Goal: Find specific page/section: Find specific page/section

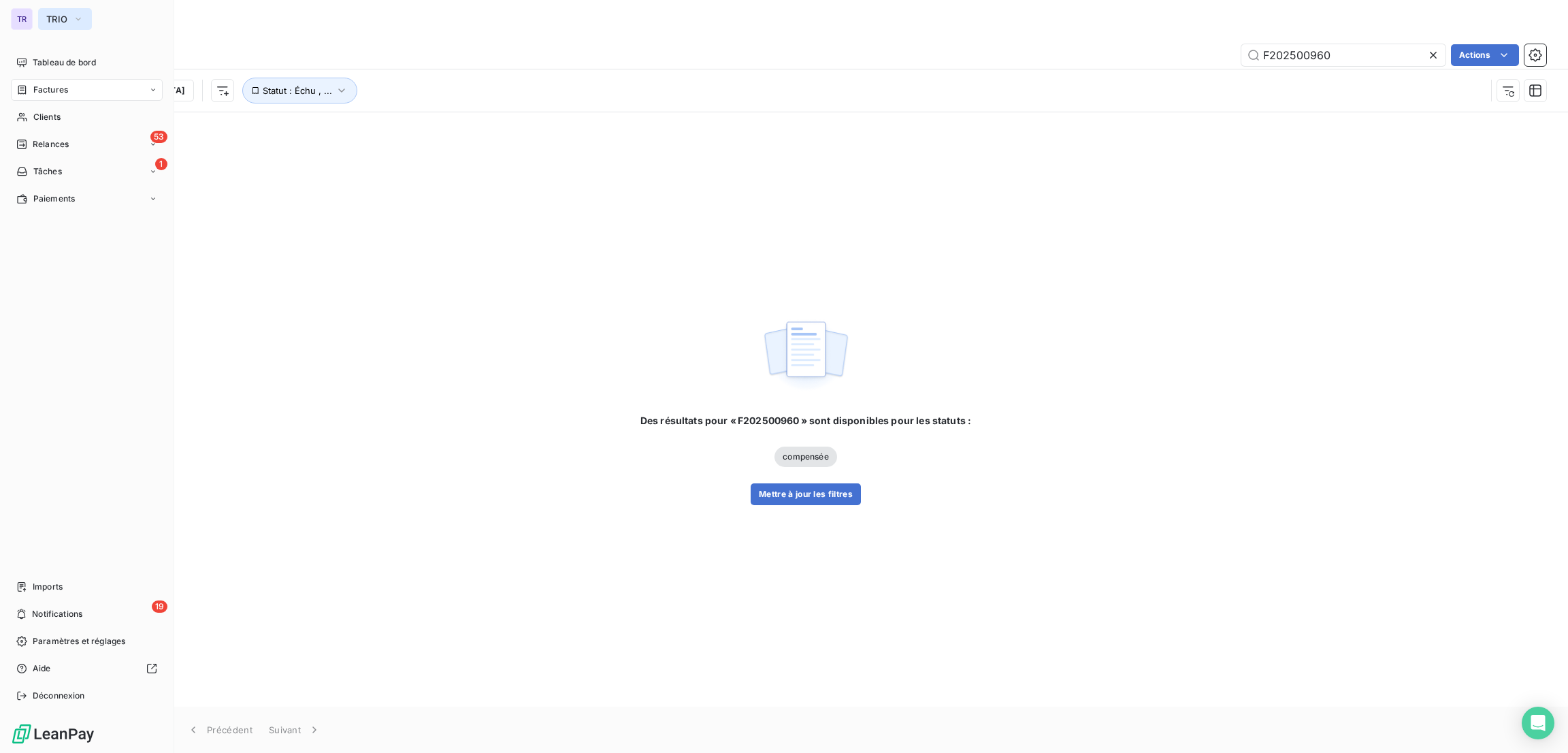
click at [76, 13] on icon "button" at bounding box center [79, 18] width 11 height 13
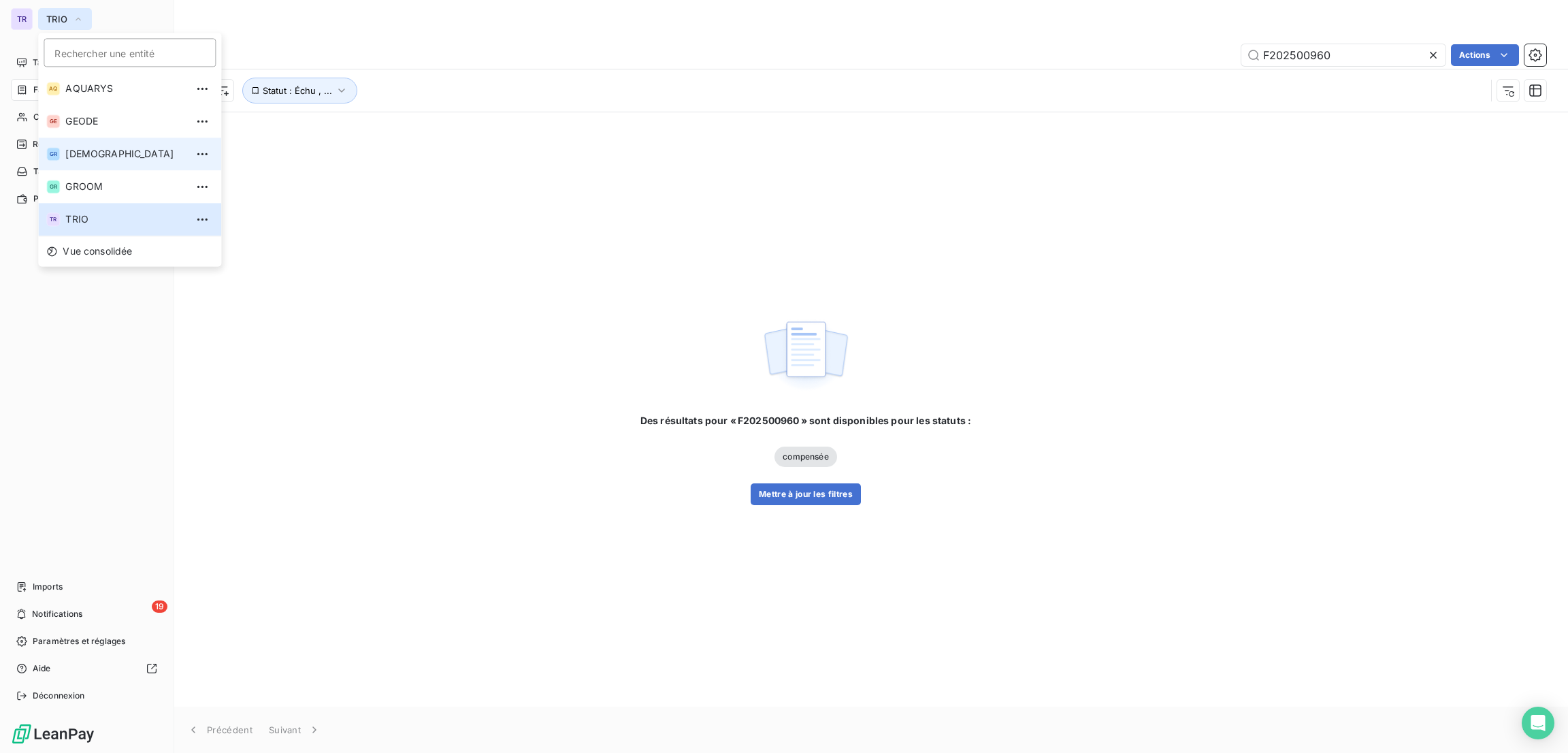
click at [116, 151] on span "[DEMOGRAPHIC_DATA]" at bounding box center [126, 153] width 121 height 13
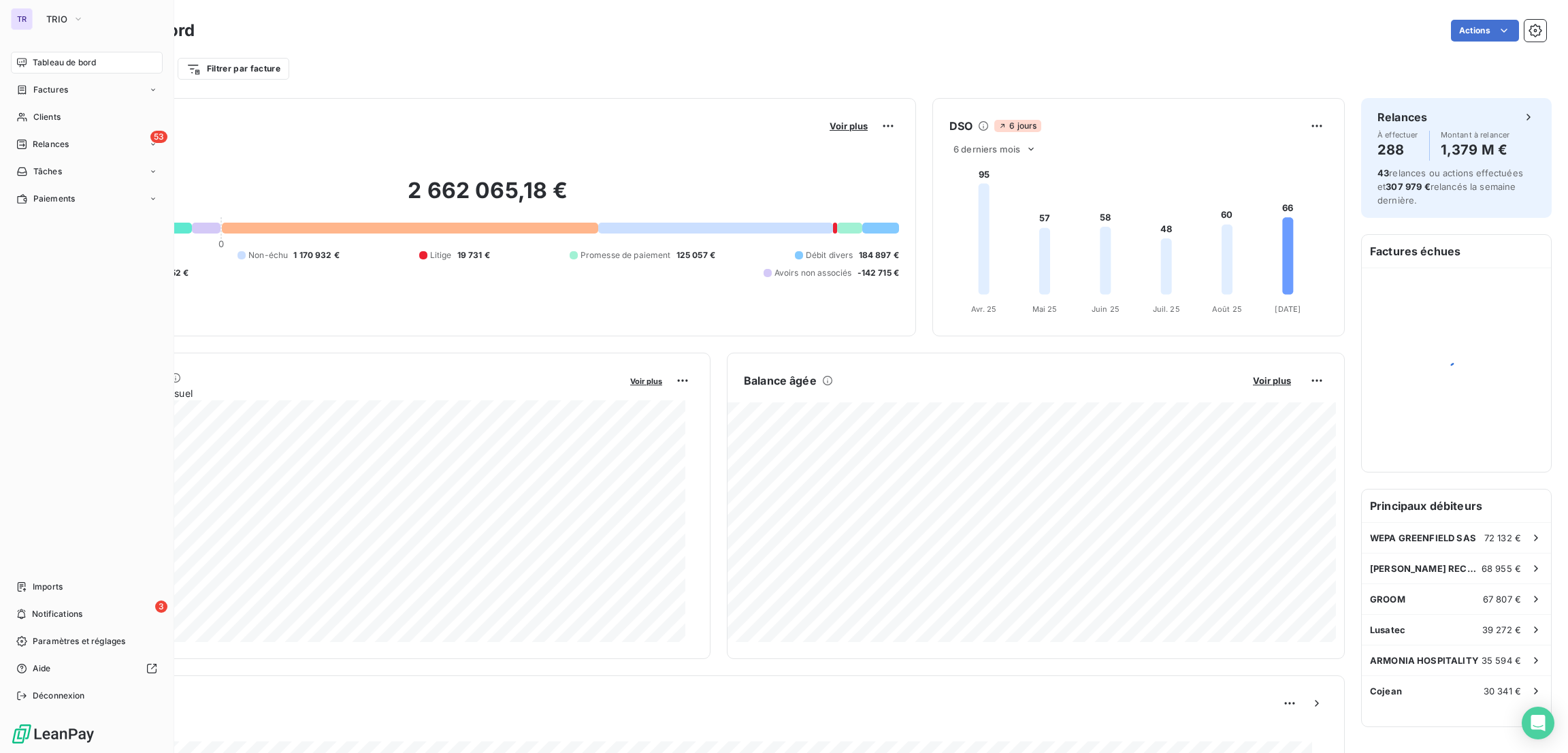
click at [82, 58] on span "Tableau de bord" at bounding box center [65, 62] width 63 height 12
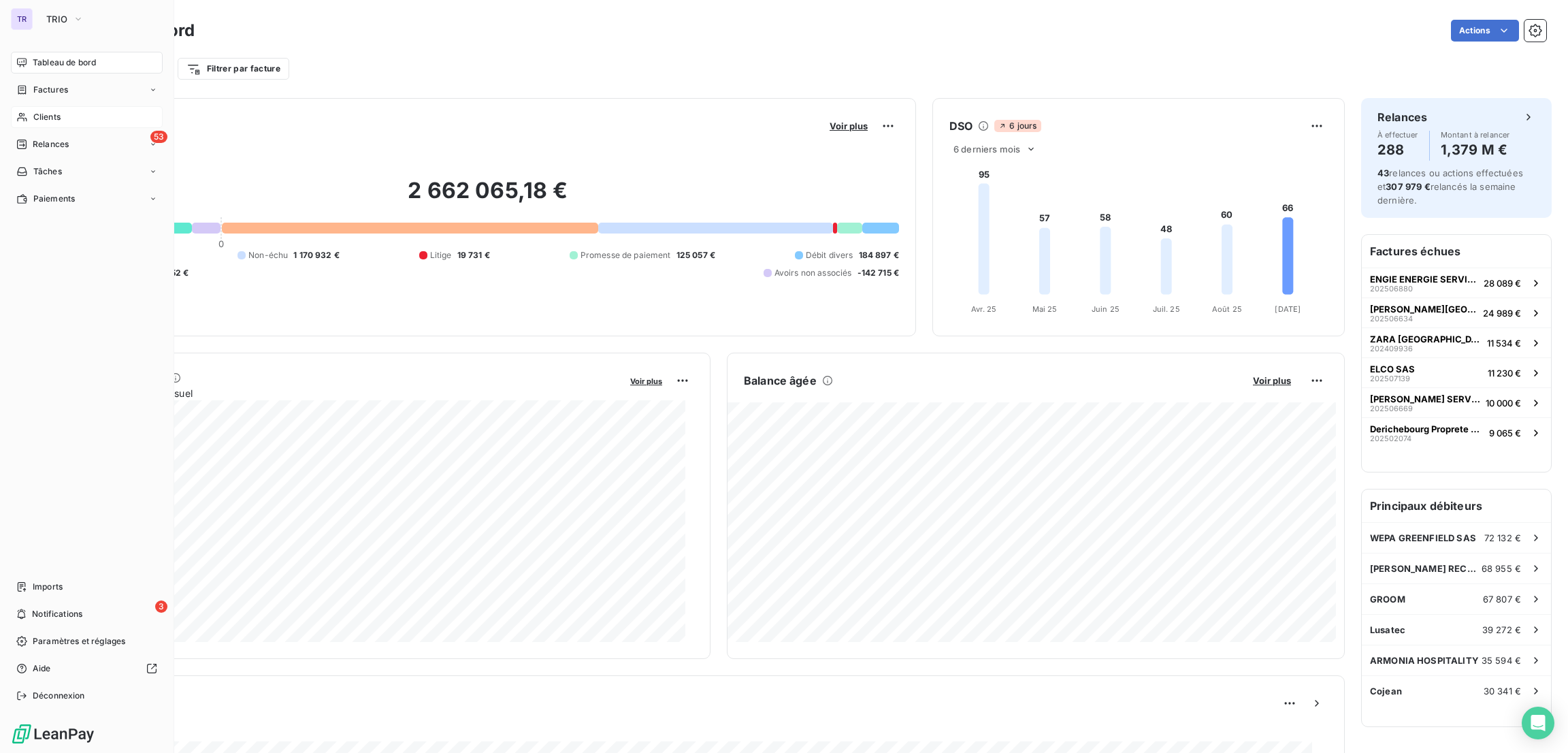
click at [53, 118] on span "Clients" at bounding box center [46, 117] width 27 height 12
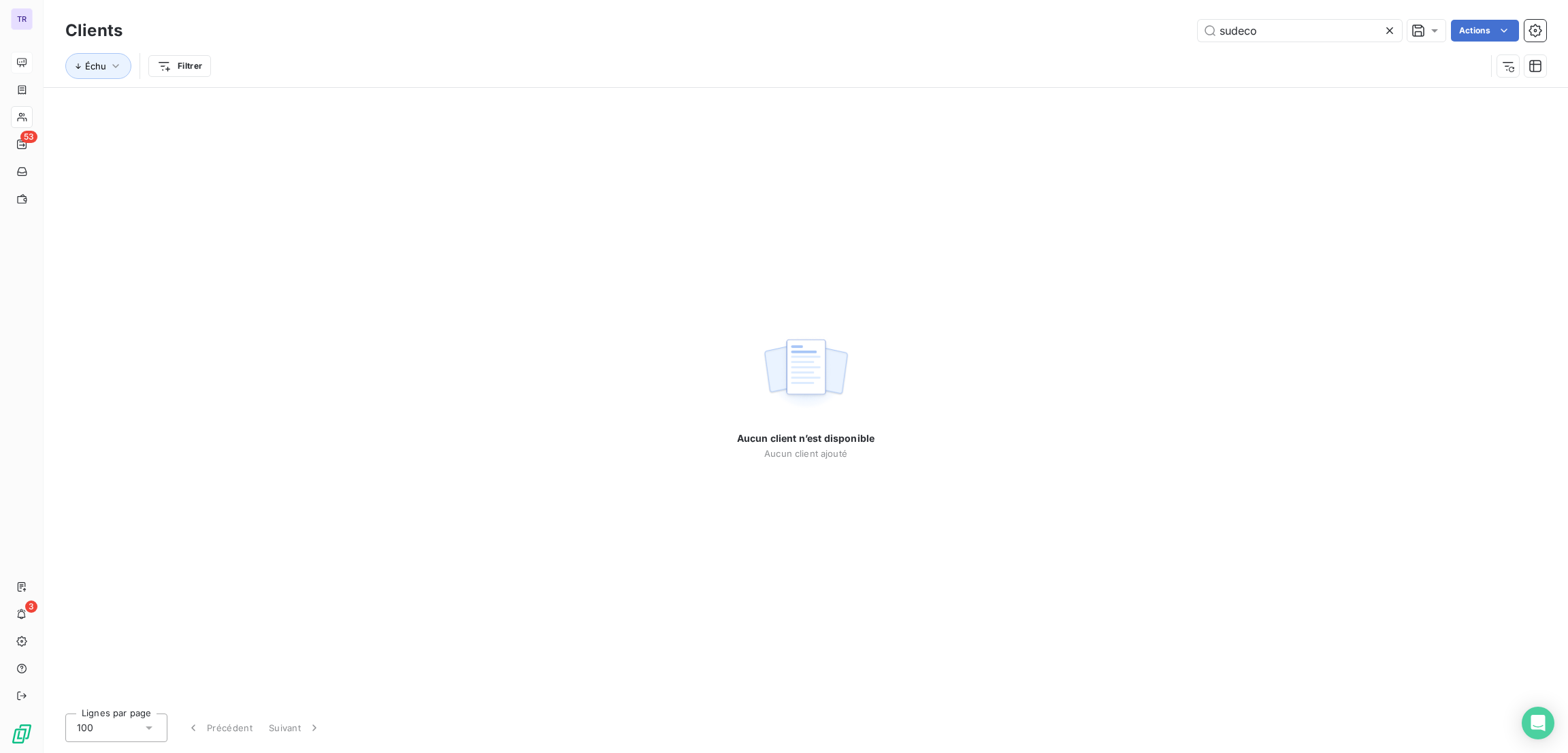
drag, startPoint x: 1333, startPoint y: 28, endPoint x: 1121, endPoint y: 25, distance: 212.0
click at [1121, 25] on div "sudeco Actions" at bounding box center [843, 30] width 1408 height 22
type input "[EMAIL_ADDRESS][DOMAIN_NAME]"
click at [1390, 30] on icon at bounding box center [1390, 30] width 13 height 13
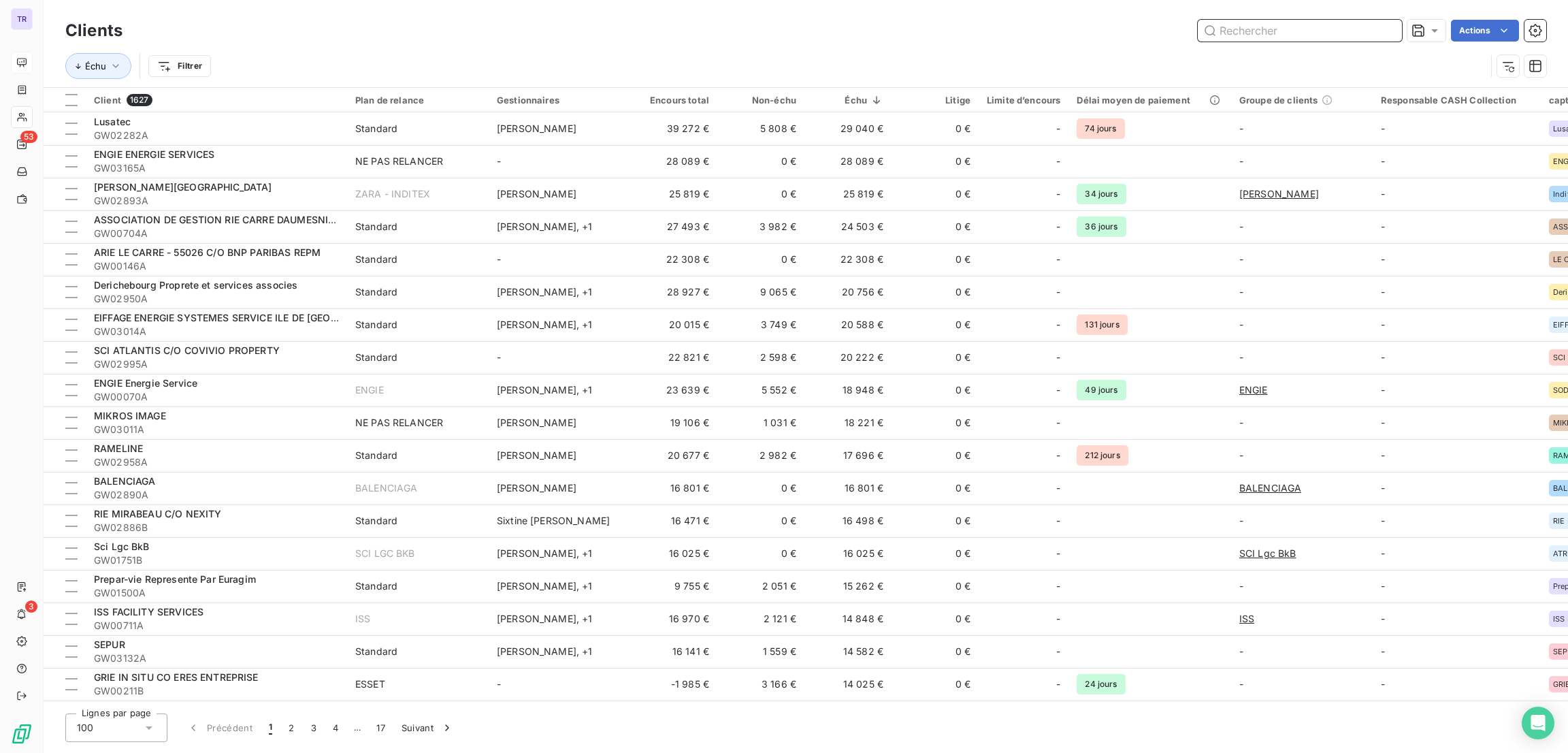
click at [1378, 29] on input "text" at bounding box center [1300, 30] width 204 height 22
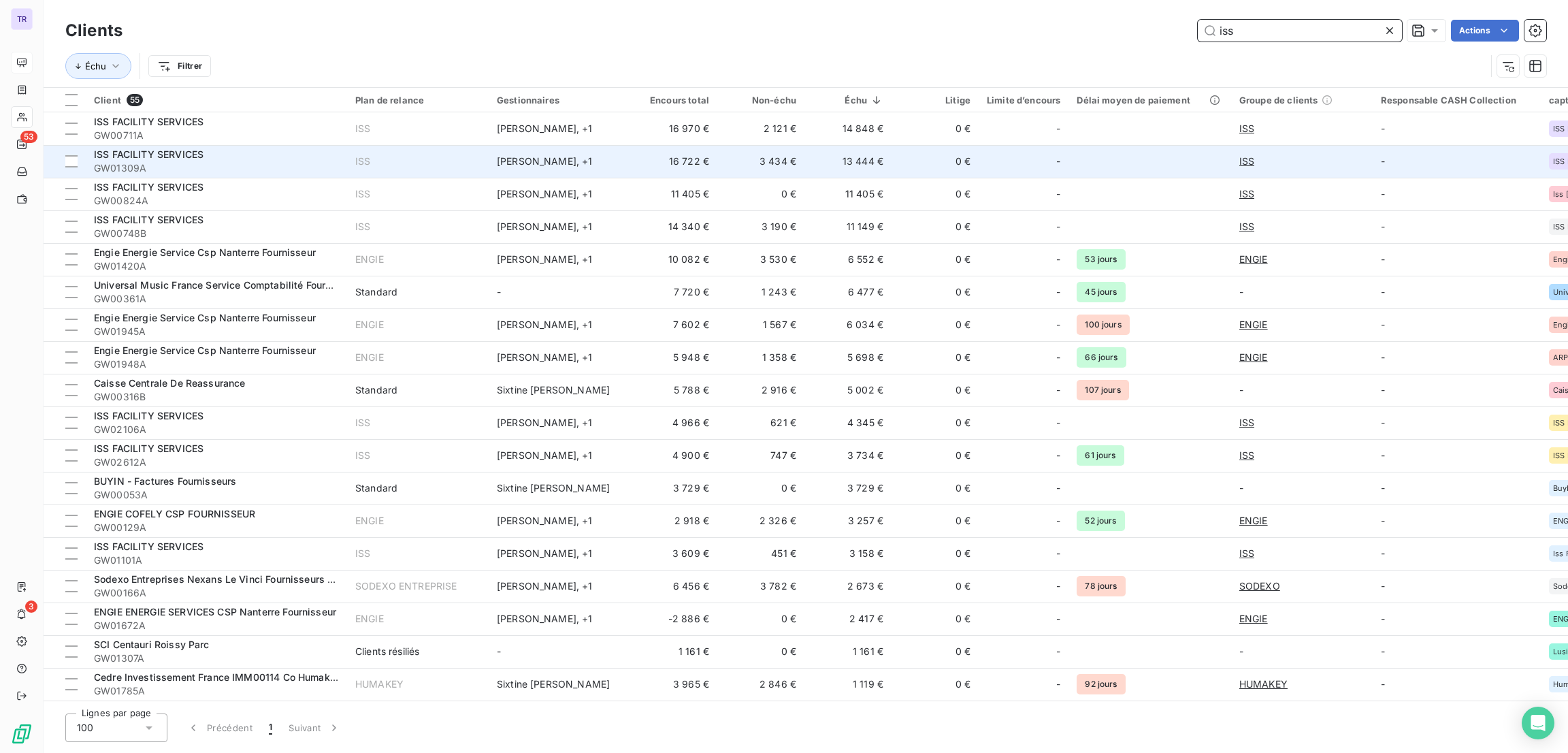
type input "iss"
click at [194, 152] on span "ISS FACILITY SERVICES" at bounding box center [149, 154] width 110 height 11
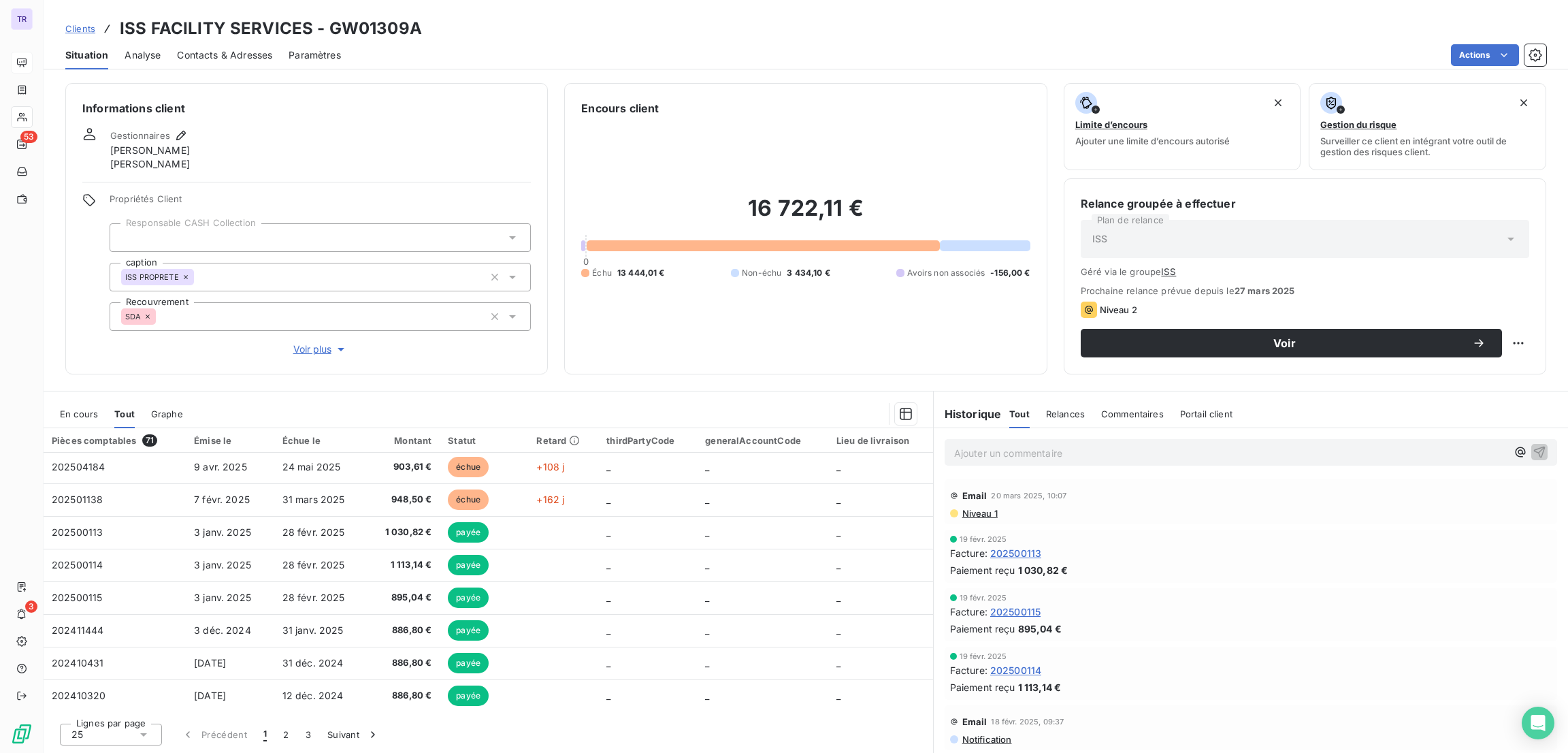
scroll to position [558, 0]
click at [78, 412] on span "En cours" at bounding box center [79, 414] width 38 height 11
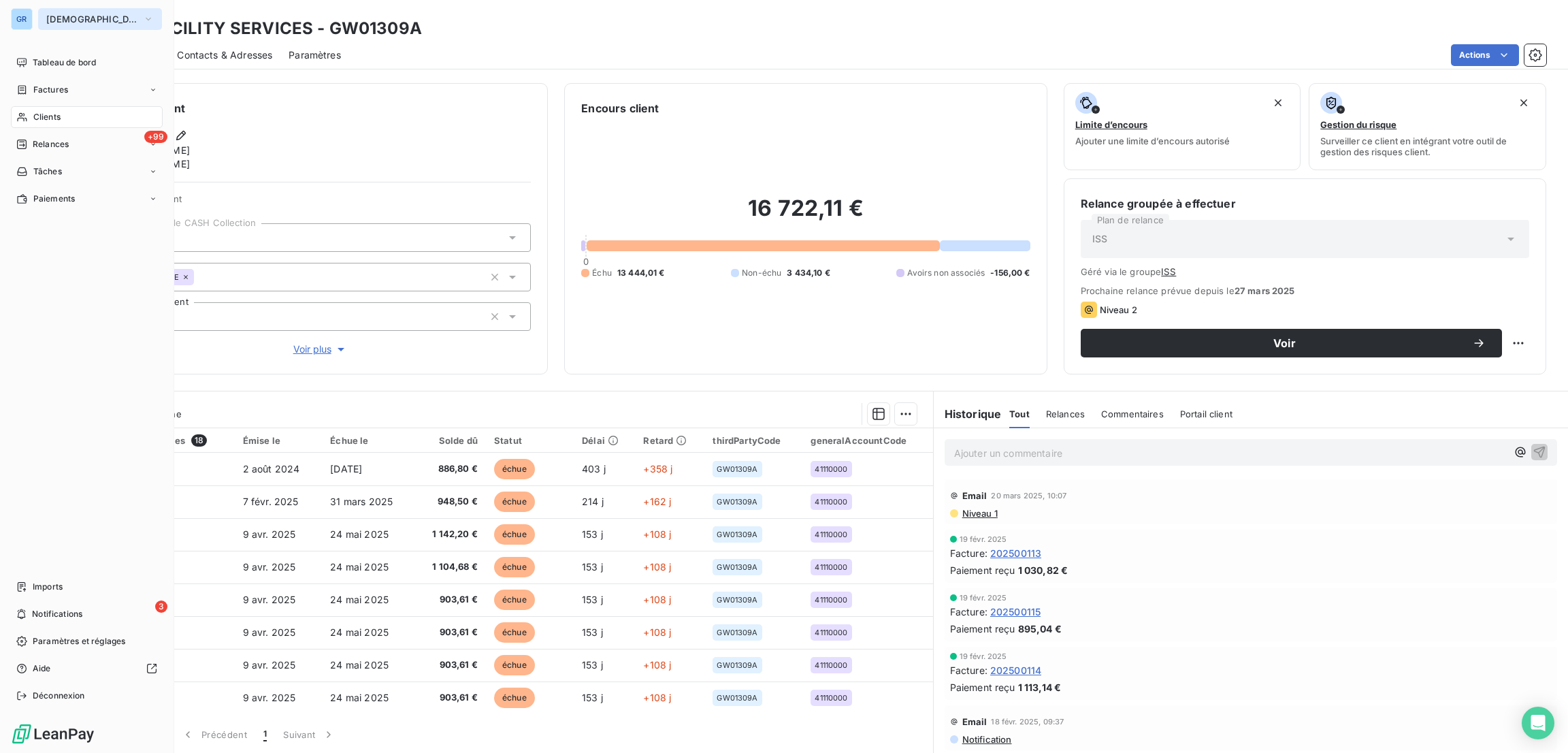
click at [66, 18] on span "[DEMOGRAPHIC_DATA]" at bounding box center [92, 19] width 91 height 11
